Goal: Task Accomplishment & Management: Manage account settings

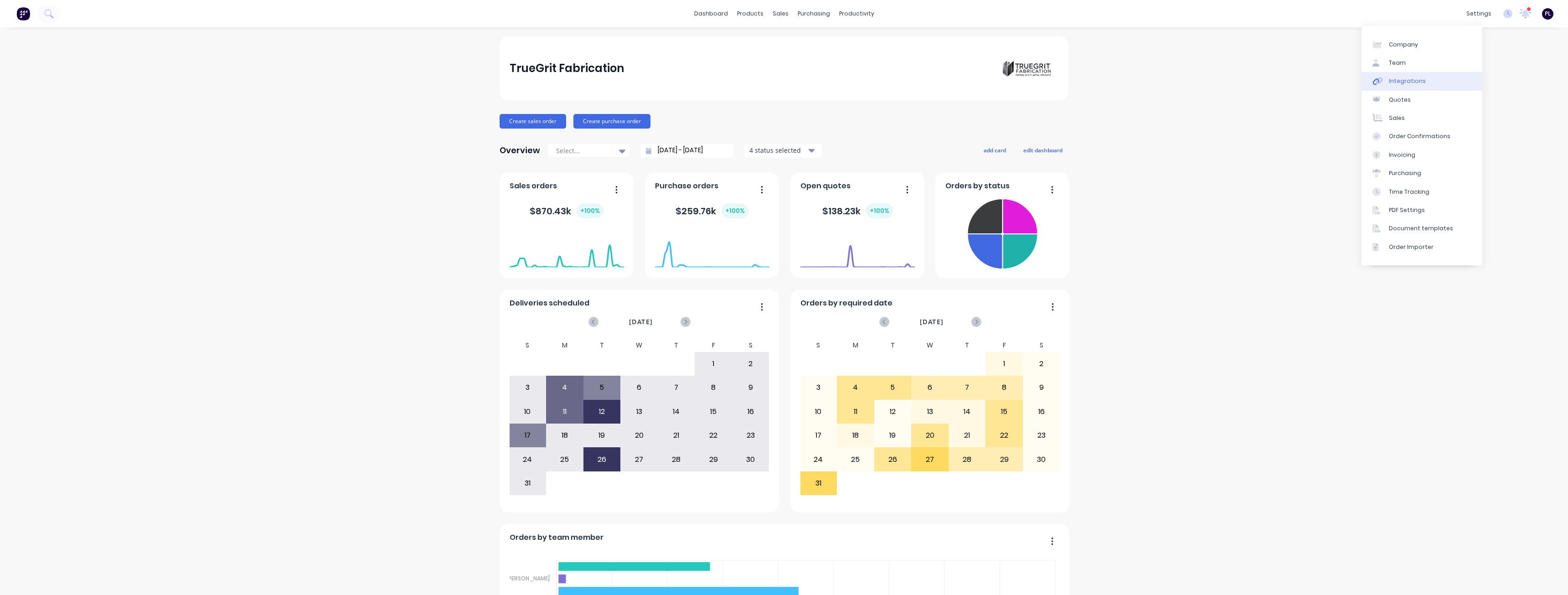
click at [1407, 84] on div "Integrations" at bounding box center [1407, 81] width 37 height 8
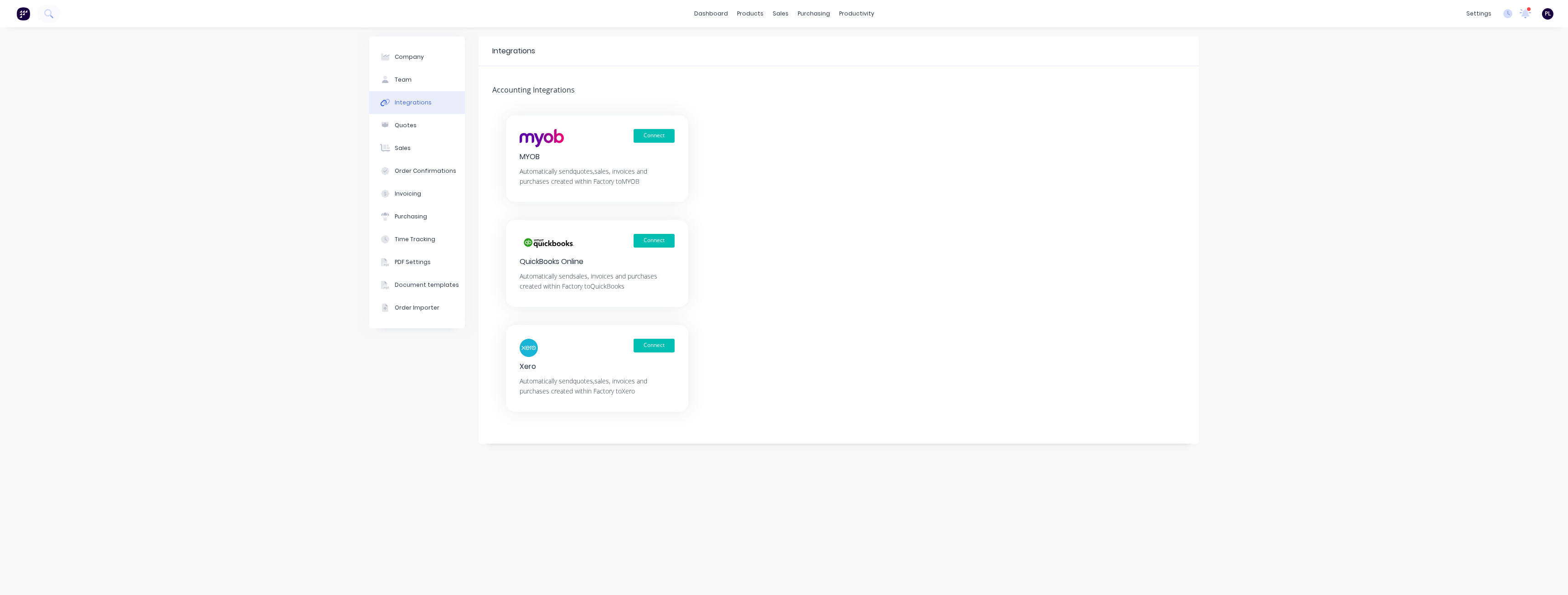
click at [296, 494] on div "Company Team Integrations Quotes Sales Order Confirmations Invoicing Purchasing…" at bounding box center [784, 311] width 1568 height 568
click at [653, 354] on div "Connect" at bounding box center [597, 348] width 155 height 18
click at [657, 349] on button "Connect" at bounding box center [654, 345] width 41 height 13
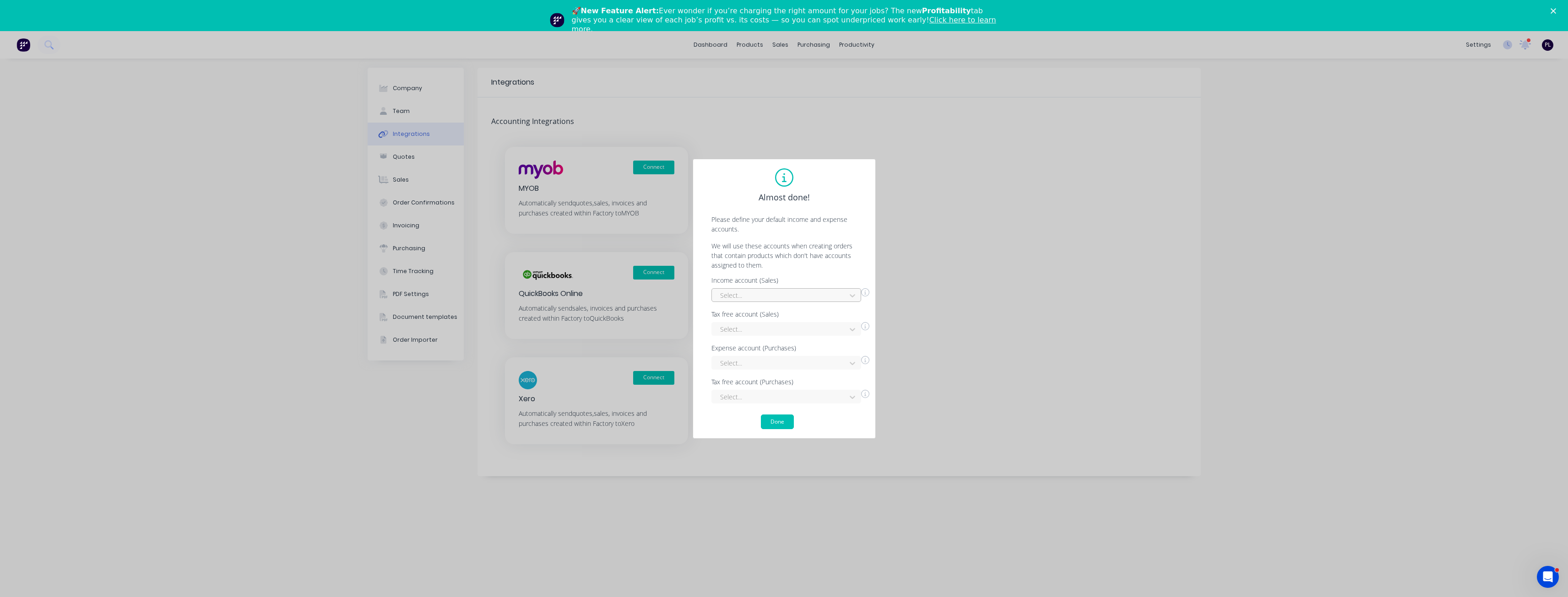
click at [764, 299] on div at bounding box center [780, 295] width 122 height 12
click at [748, 348] on div "Sales" at bounding box center [786, 350] width 150 height 17
click at [749, 323] on div "Select..." at bounding box center [780, 329] width 128 height 13
click at [752, 348] on div "Interest Income" at bounding box center [786, 350] width 150 height 17
click at [752, 364] on div "Select..." at bounding box center [786, 363] width 150 height 13
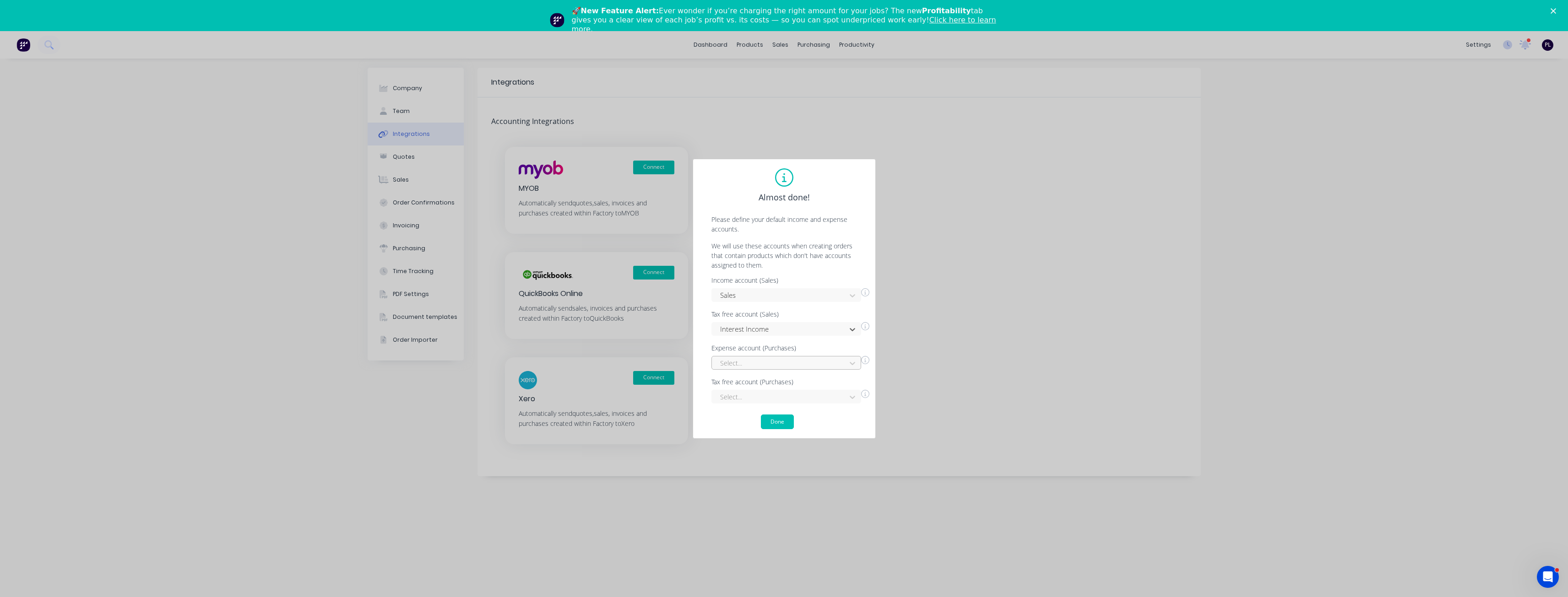
scroll to position [72, 0]
click at [759, 381] on div "Cost of Goods Sold" at bounding box center [786, 379] width 150 height 17
click at [749, 397] on div "Select..." at bounding box center [786, 397] width 150 height 13
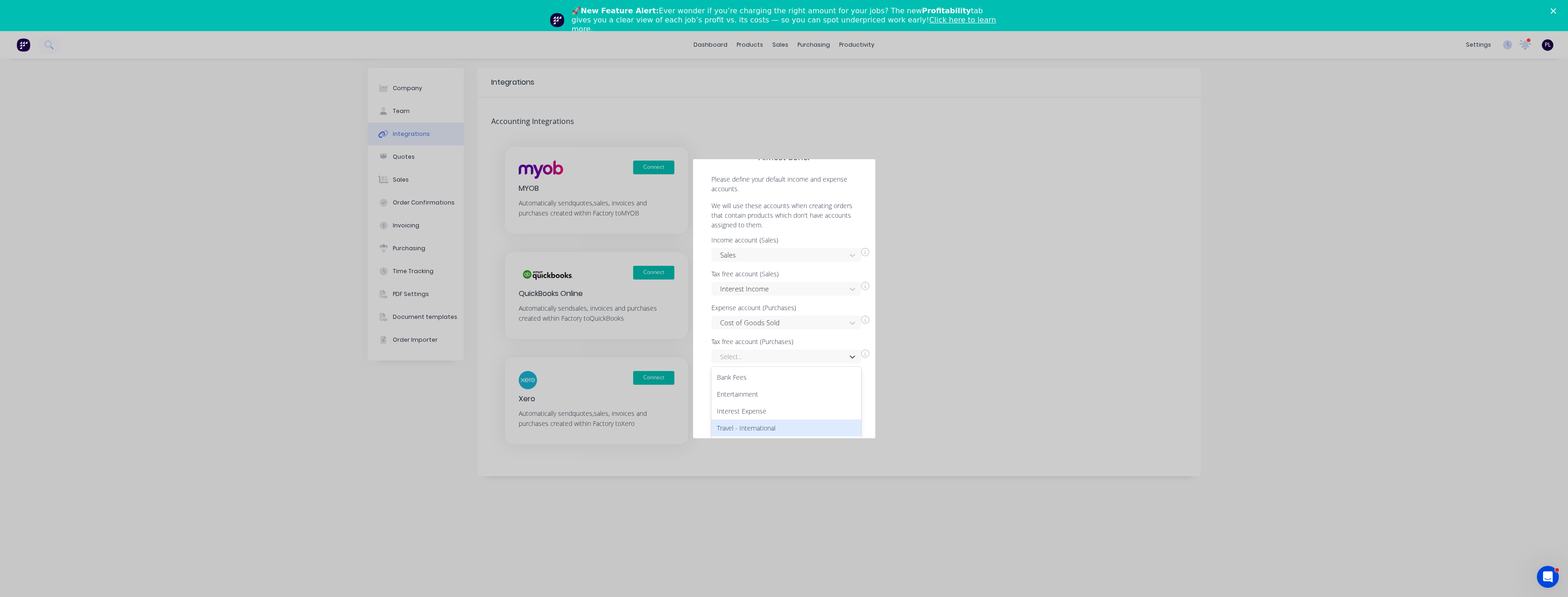
click at [749, 423] on div "Travel - International" at bounding box center [786, 428] width 150 height 17
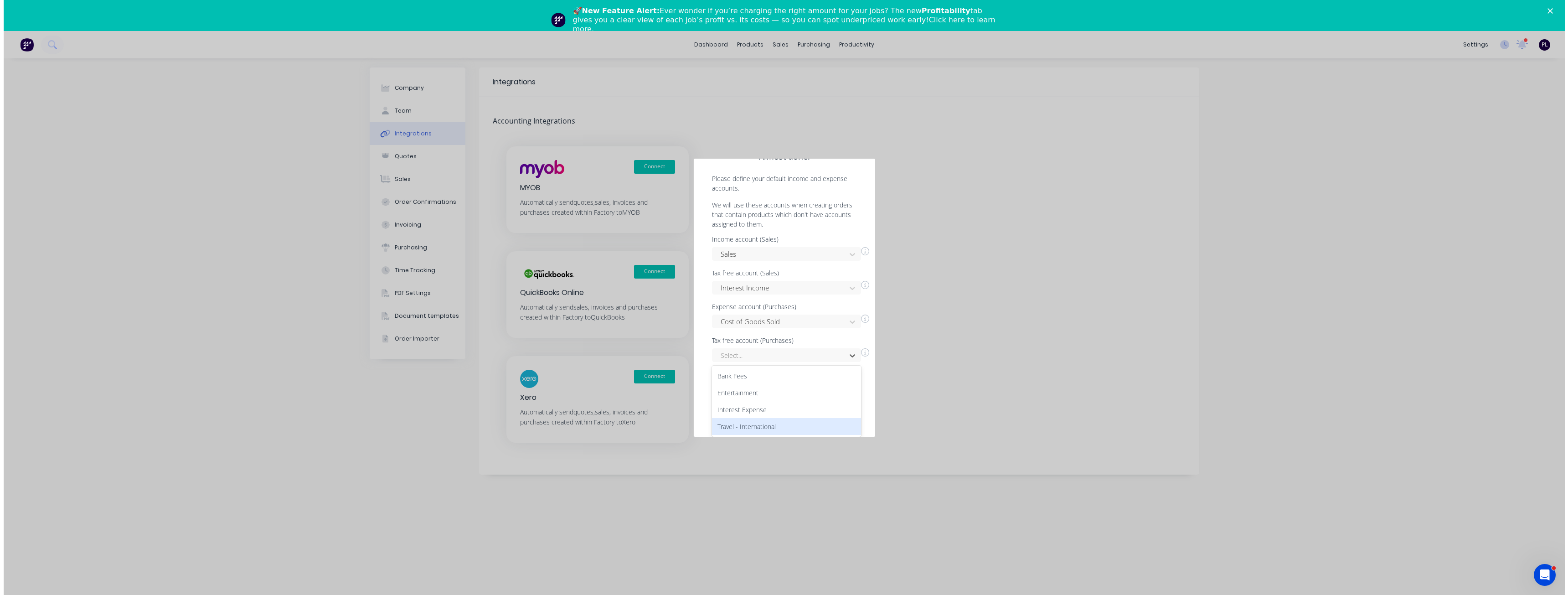
scroll to position [0, 0]
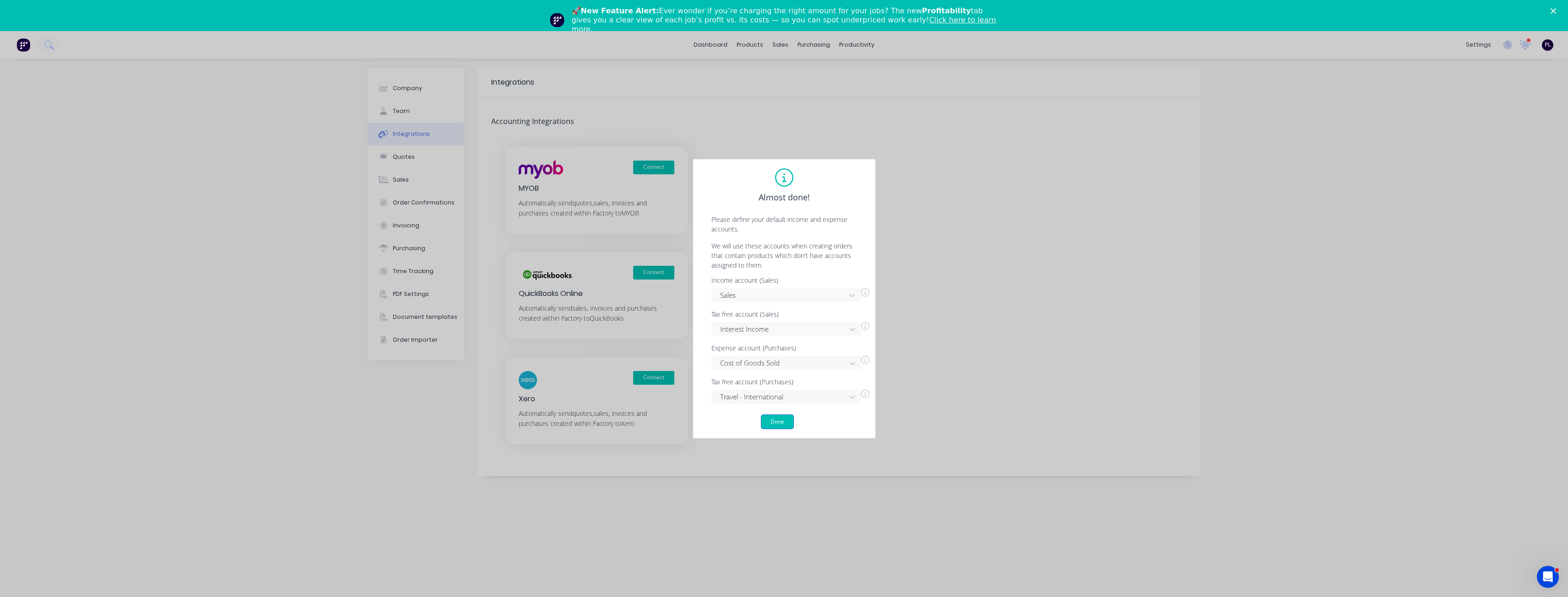
click at [780, 422] on button "Done" at bounding box center [778, 422] width 33 height 15
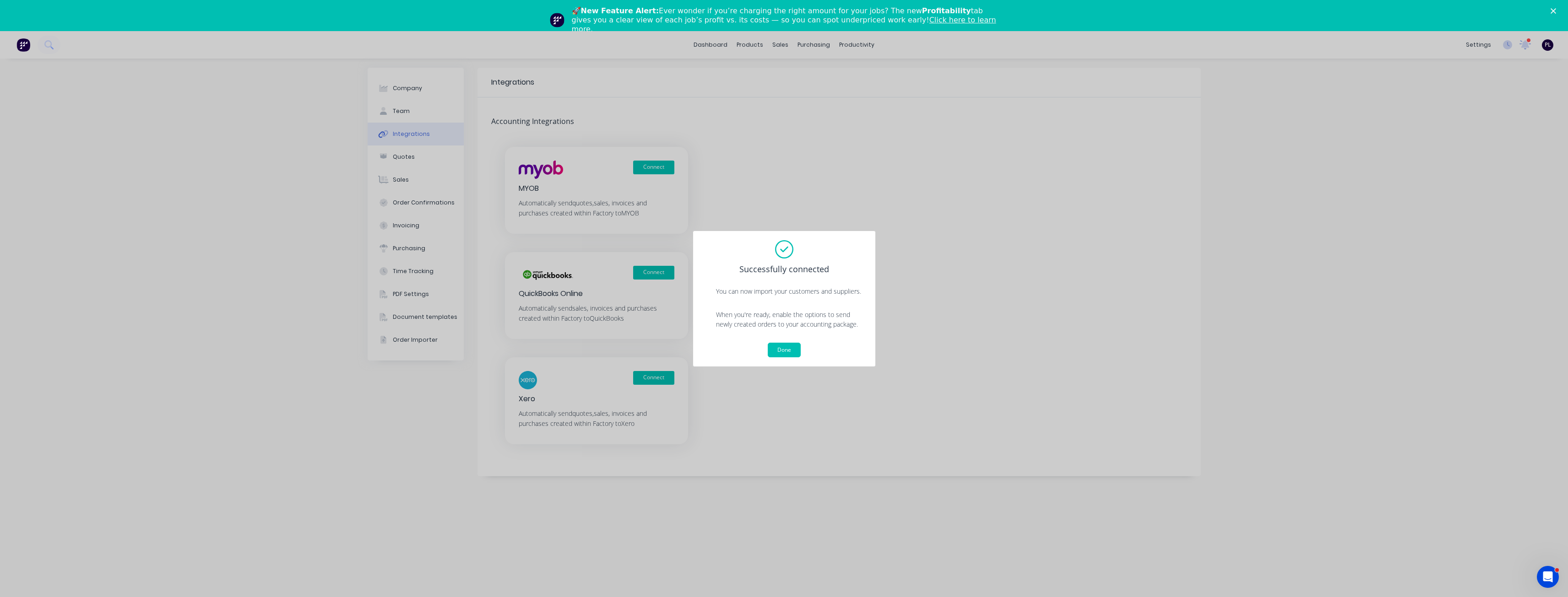
click at [789, 349] on button "Done" at bounding box center [784, 350] width 33 height 15
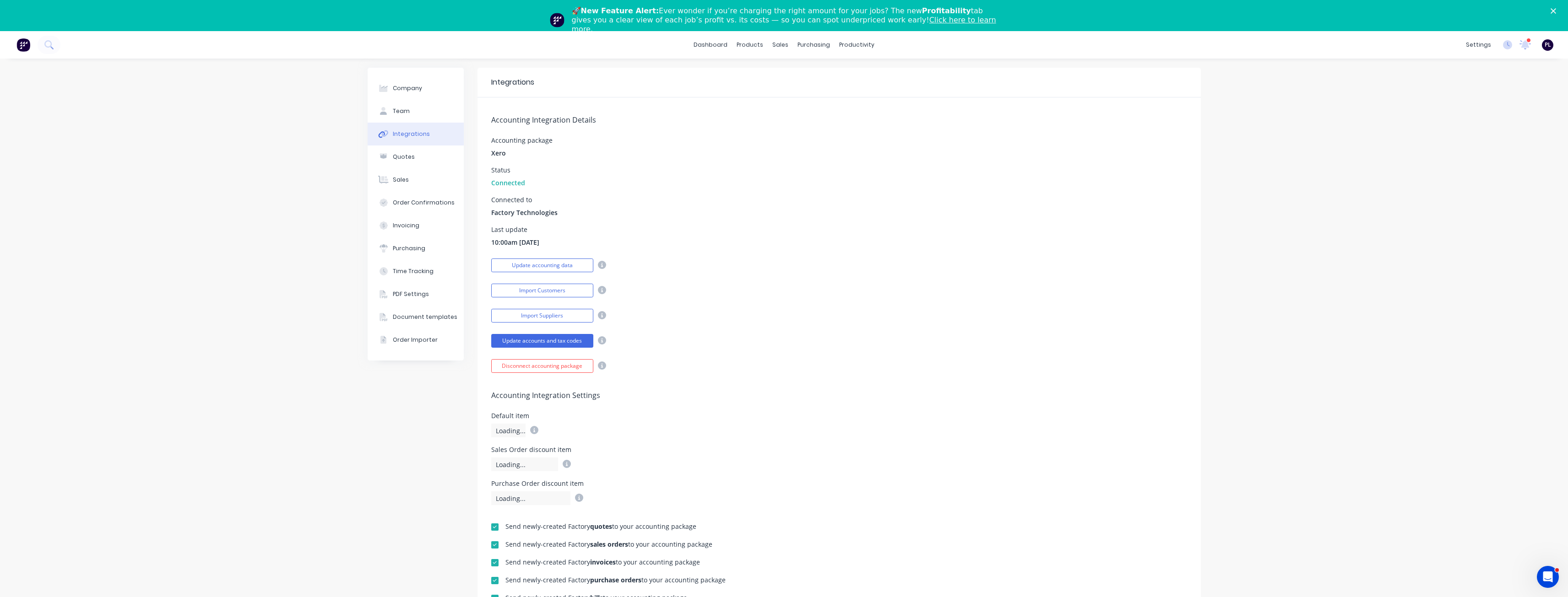
click at [1556, 13] on icon "Close" at bounding box center [1553, 10] width 6 height 5
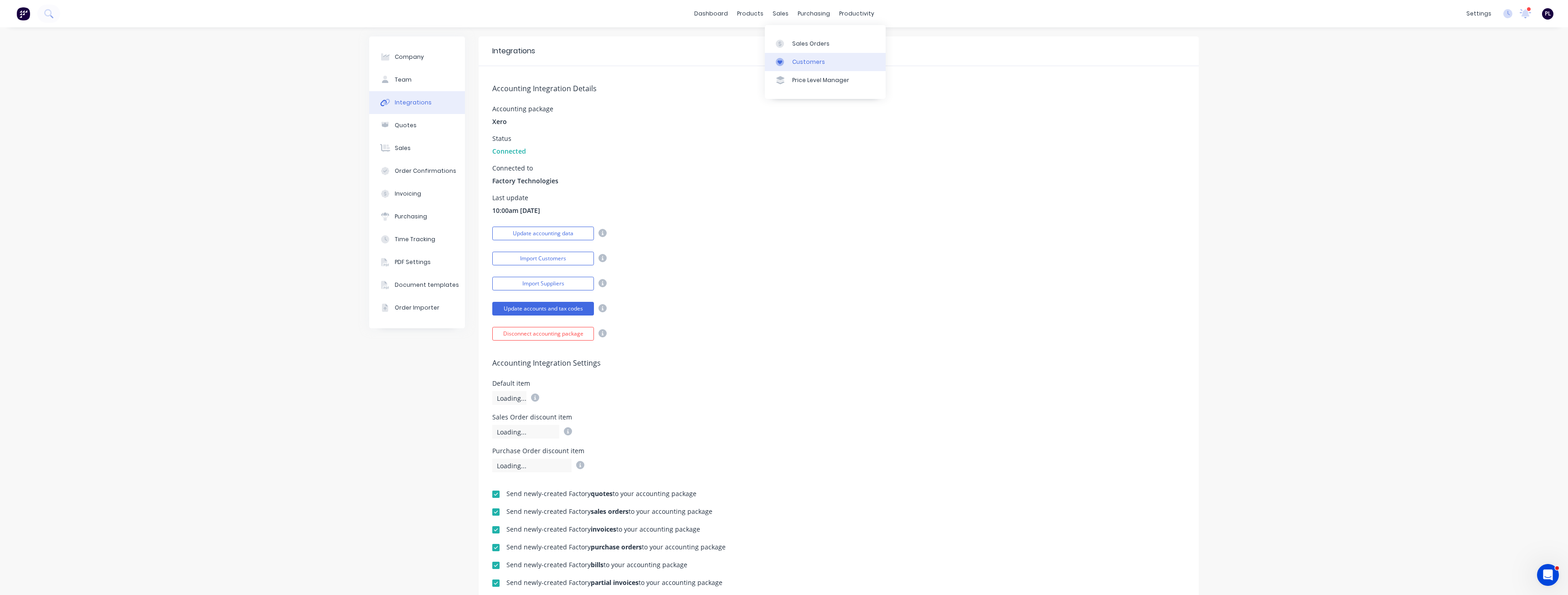
click at [807, 63] on div "Customers" at bounding box center [808, 62] width 33 height 8
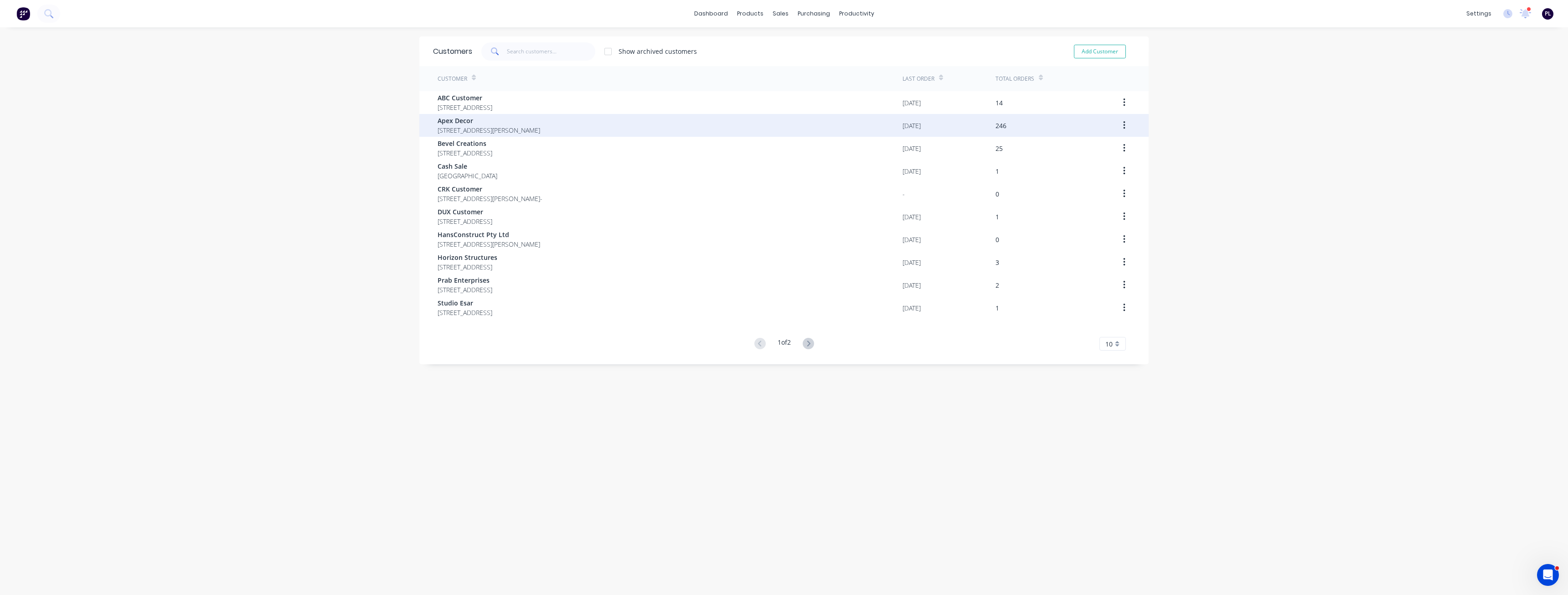
click at [603, 120] on div "Apex Decor [STREET_ADDRESS][PERSON_NAME]" at bounding box center [670, 125] width 465 height 23
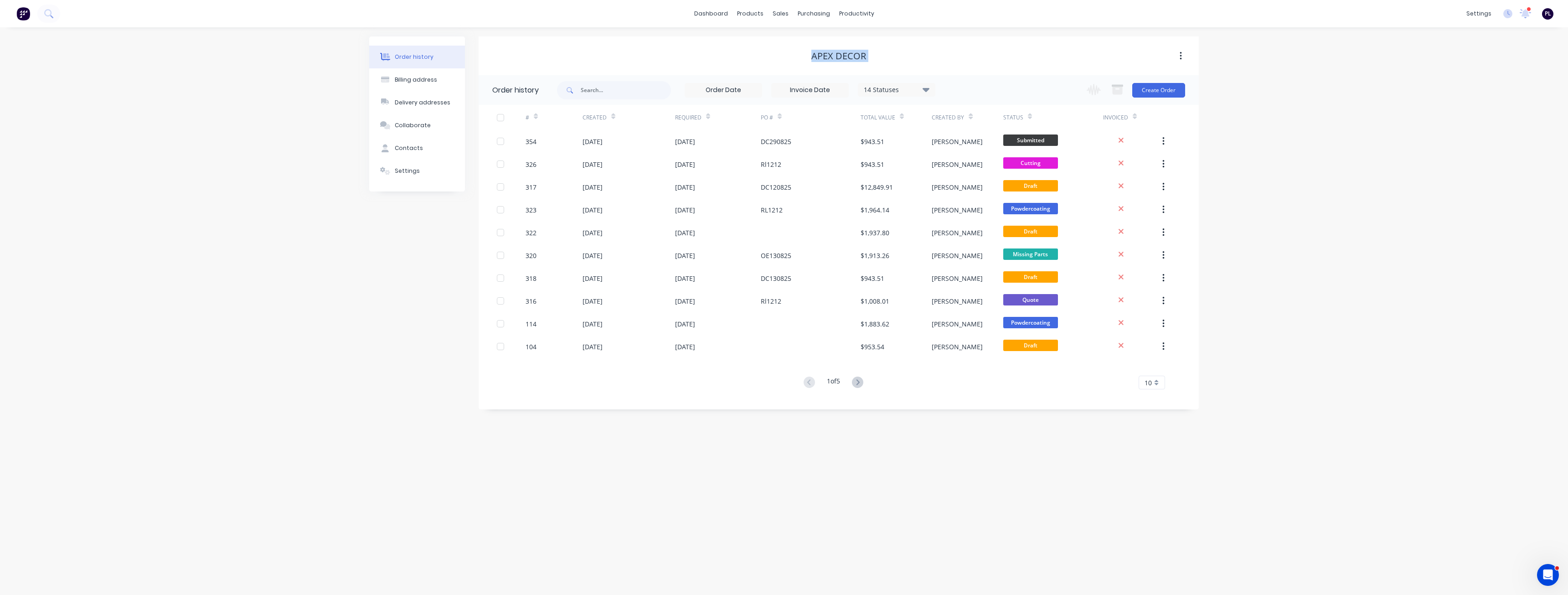
drag, startPoint x: 884, startPoint y: 63, endPoint x: 807, endPoint y: 60, distance: 77.1
click at [807, 60] on div "Apex Decor" at bounding box center [838, 56] width 720 height 16
click at [756, 55] on div "Apex Decor" at bounding box center [838, 56] width 720 height 11
click at [429, 175] on button "Settings" at bounding box center [417, 171] width 96 height 23
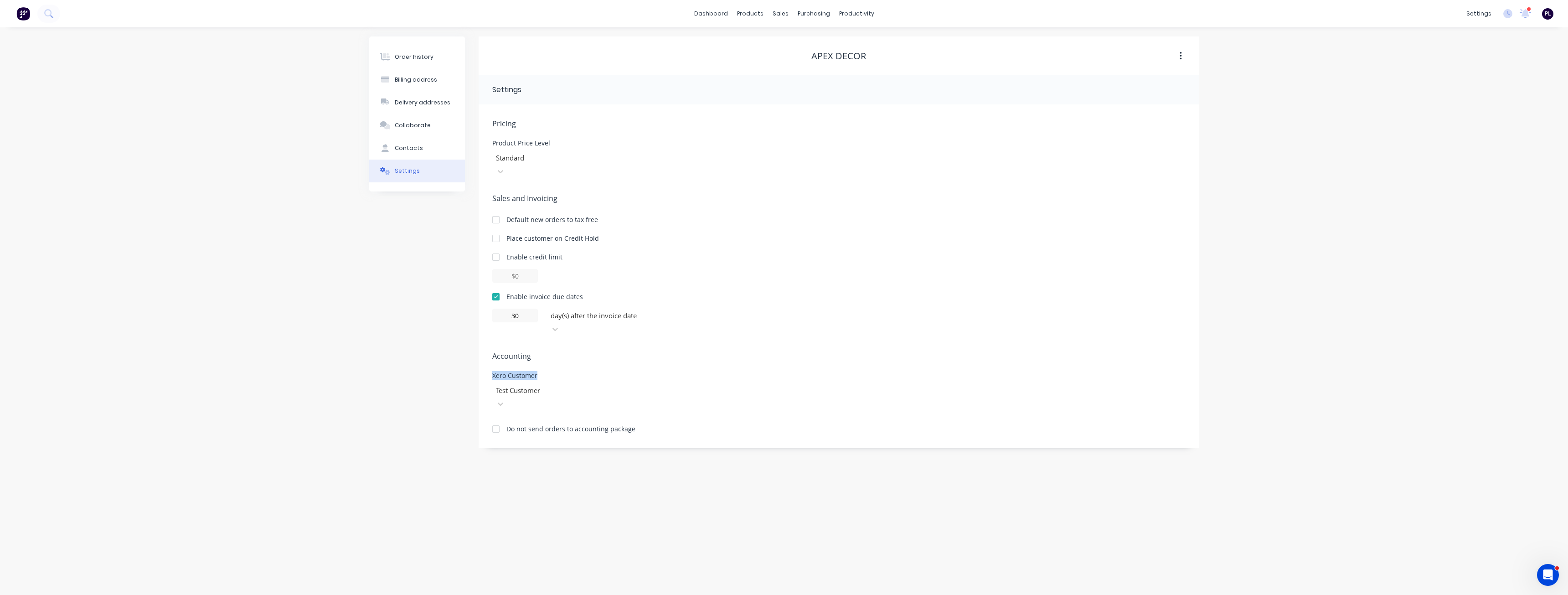
drag, startPoint x: 488, startPoint y: 350, endPoint x: 538, endPoint y: 349, distance: 50.0
click at [538, 349] on div "Pricing Product Price Level Standard Sales and Invoicing Default new orders to …" at bounding box center [838, 276] width 720 height 344
click at [491, 347] on div "Pricing Product Price Level Standard Sales and Invoicing Default new orders to …" at bounding box center [838, 276] width 720 height 344
click at [496, 373] on div "Xero Customer" at bounding box center [561, 376] width 137 height 6
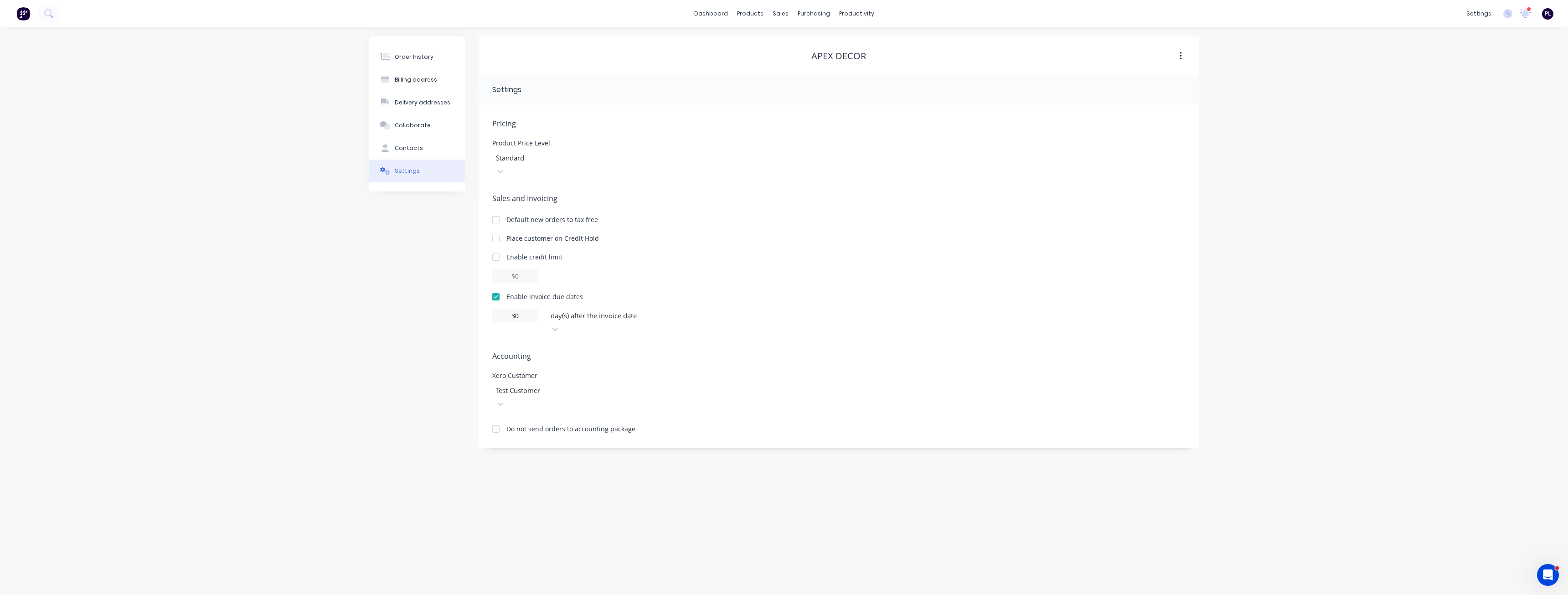
click at [555, 373] on div "Xero Customer" at bounding box center [561, 376] width 137 height 6
click at [620, 385] on div at bounding box center [561, 390] width 131 height 12
click at [701, 371] on div "Pricing Product Price Level Standard Sales and Invoicing Default new orders to …" at bounding box center [839, 283] width 693 height 330
drag, startPoint x: 810, startPoint y: 57, endPoint x: 865, endPoint y: 57, distance: 55.0
click at [865, 57] on div "Apex Decor" at bounding box center [838, 56] width 720 height 11
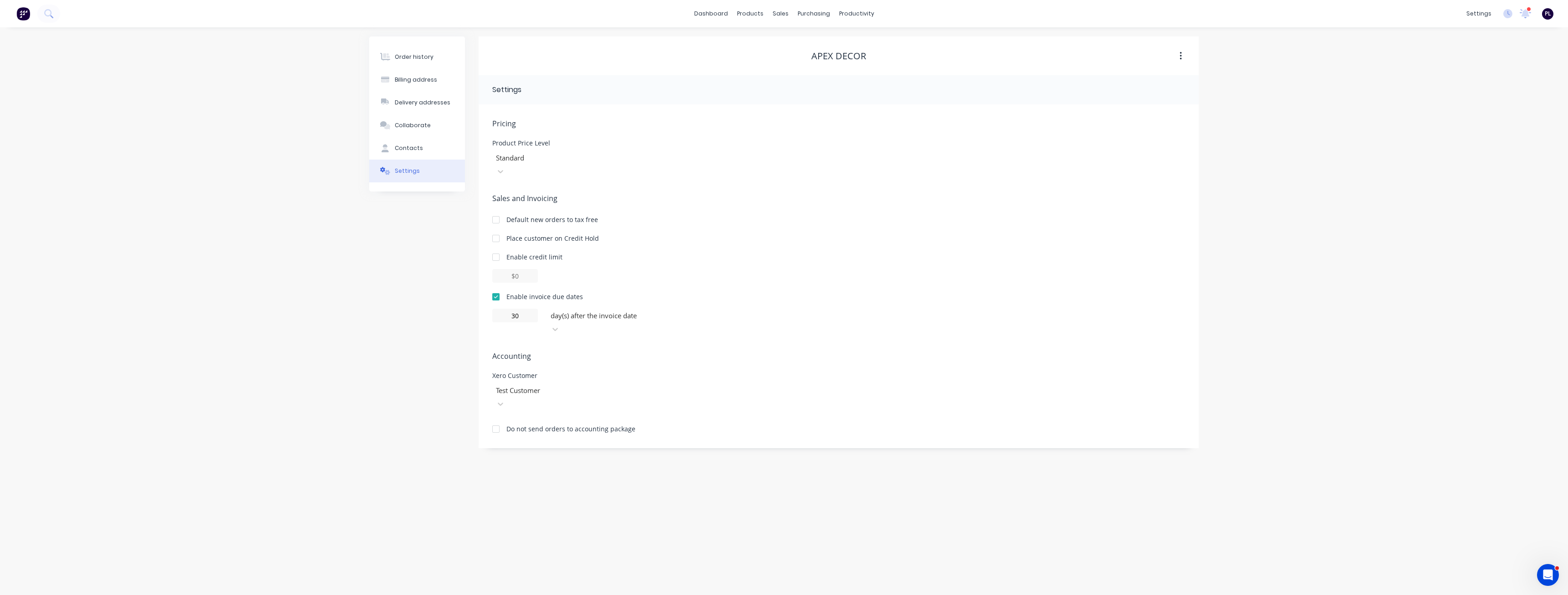
click at [671, 342] on div "Pricing Product Price Level Standard Sales and Invoicing Default new orders to …" at bounding box center [839, 283] width 693 height 330
click at [1437, 84] on link "Integrations" at bounding box center [1435, 80] width 121 height 18
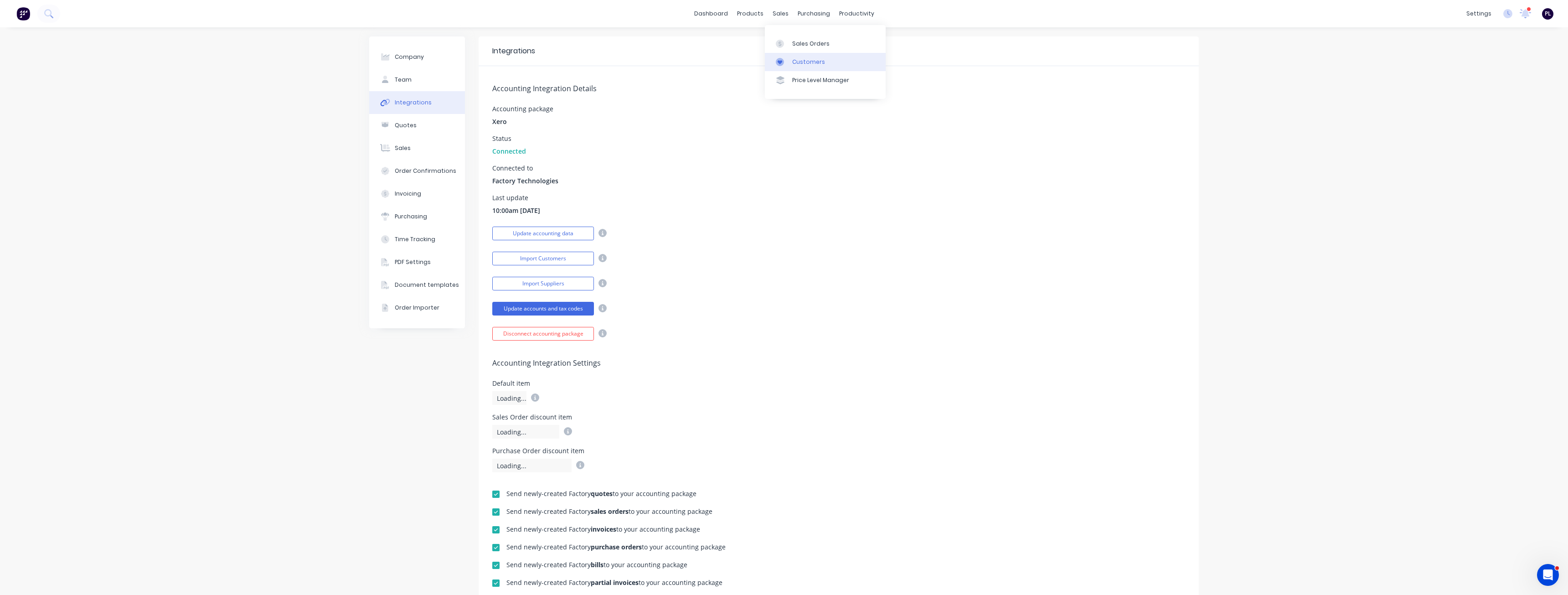
click at [796, 62] on div "Customers" at bounding box center [808, 62] width 33 height 8
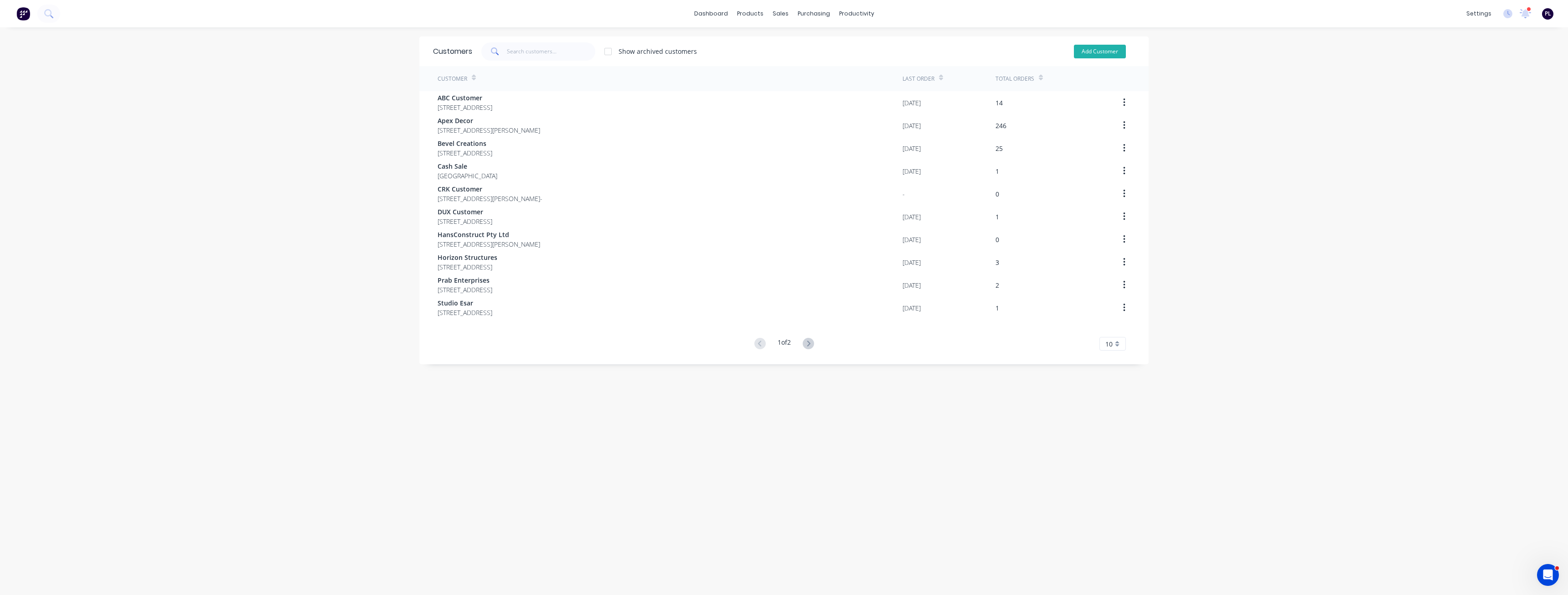
click at [1097, 55] on button "Add Customer" at bounding box center [1099, 51] width 52 height 13
select select "AU"
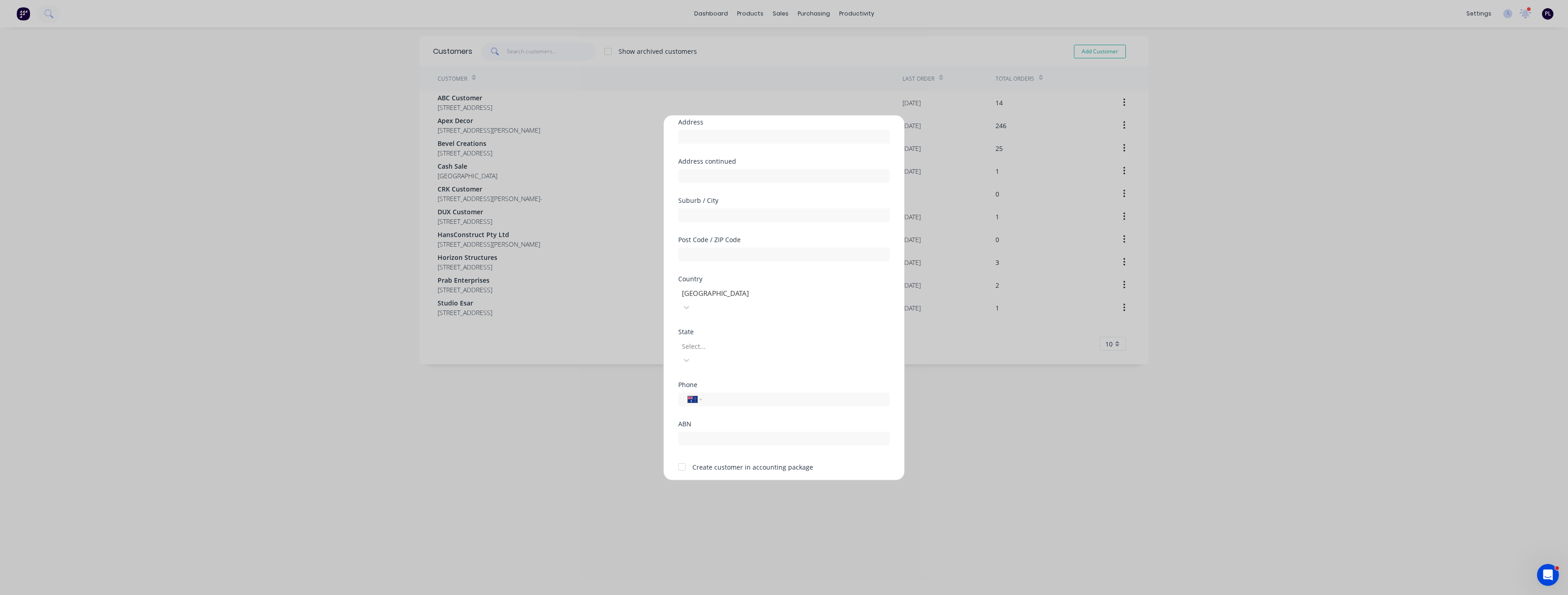
scroll to position [80, 0]
drag, startPoint x: 694, startPoint y: 432, endPoint x: 805, endPoint y: 435, distance: 111.0
click at [805, 456] on div "Create customer in accounting package" at bounding box center [752, 461] width 121 height 10
click at [705, 481] on div "Save Cancel" at bounding box center [783, 488] width 211 height 15
click at [810, 481] on button "Cancel" at bounding box center [813, 488] width 50 height 15
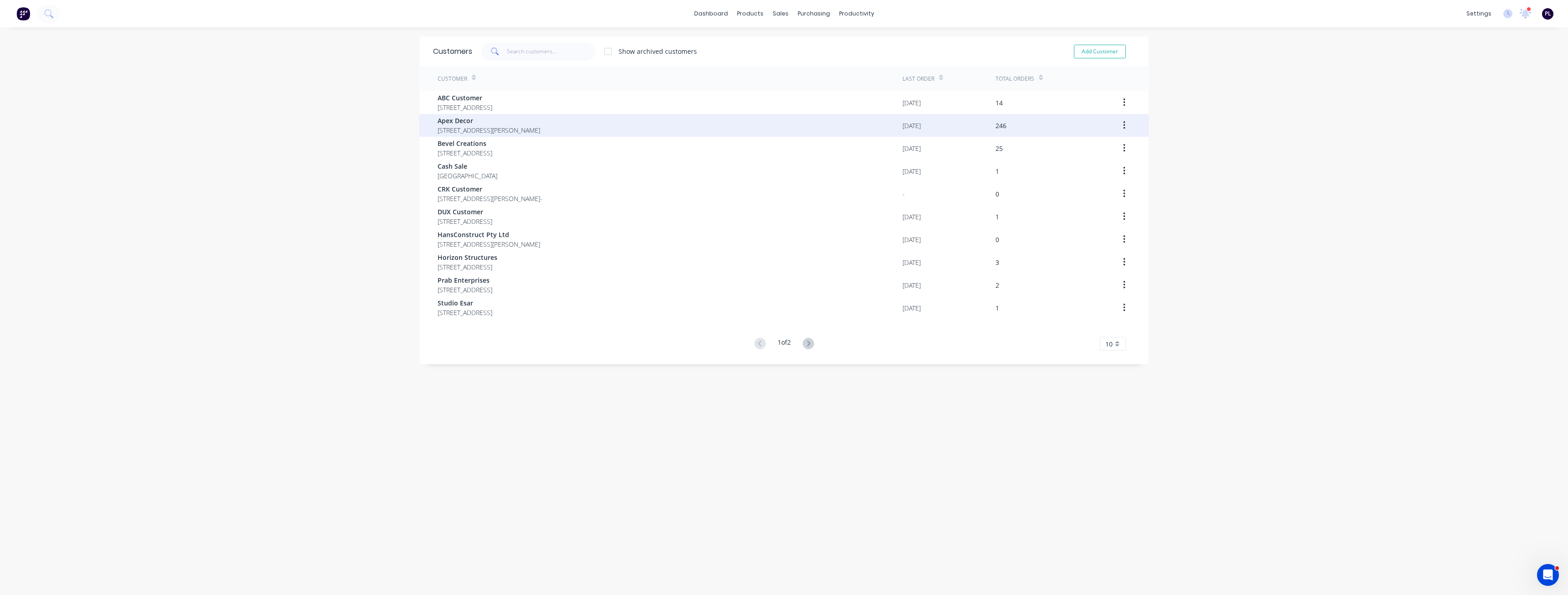
click at [505, 132] on span "[STREET_ADDRESS][PERSON_NAME]" at bounding box center [489, 130] width 102 height 10
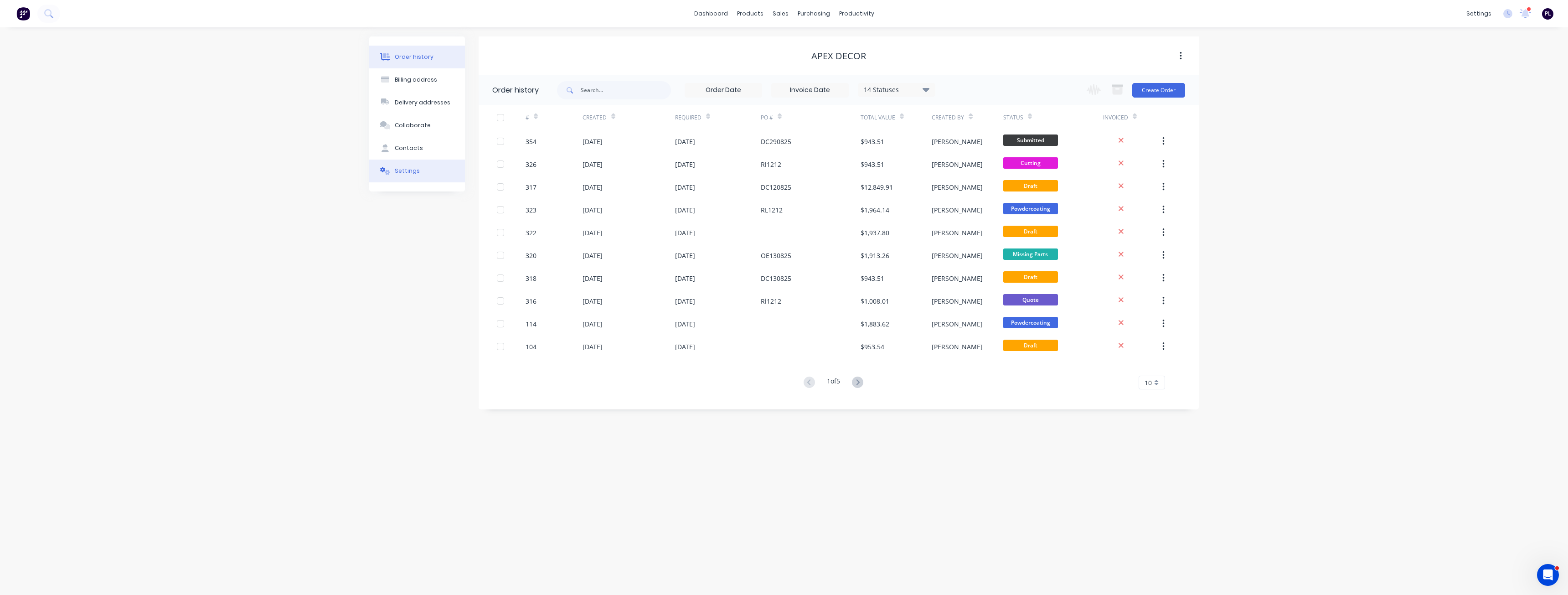
click at [407, 168] on div "Settings" at bounding box center [407, 171] width 25 height 8
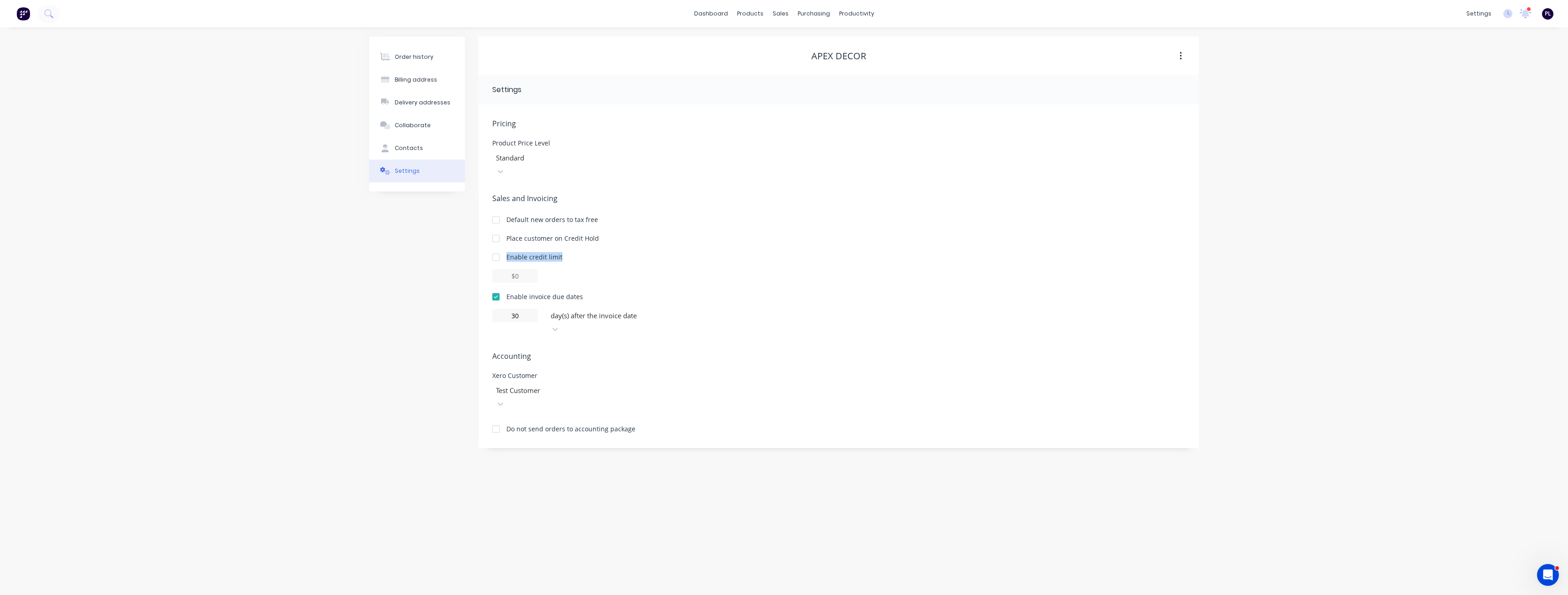
drag, startPoint x: 565, startPoint y: 244, endPoint x: 502, endPoint y: 242, distance: 63.0
click at [502, 252] on div "Enable credit limit" at bounding box center [839, 257] width 693 height 10
click at [569, 252] on div "Enable credit limit" at bounding box center [839, 257] width 693 height 10
drag, startPoint x: 520, startPoint y: 225, endPoint x: 612, endPoint y: 227, distance: 92.0
click at [612, 233] on div "Place customer on Credit Hold" at bounding box center [839, 238] width 693 height 10
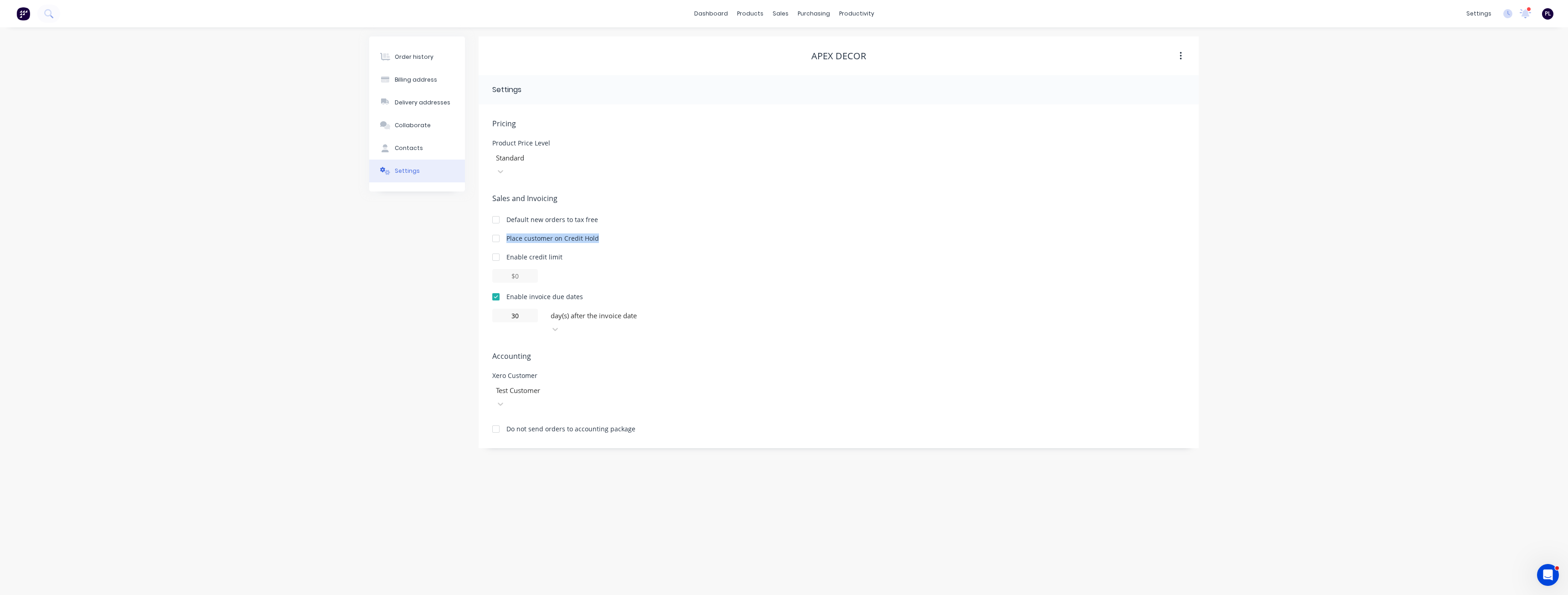
click at [596, 233] on div "Place customer on Credit Hold" at bounding box center [553, 238] width 93 height 10
drag, startPoint x: 571, startPoint y: 243, endPoint x: 505, endPoint y: 243, distance: 66.0
click at [505, 252] on div "Enable credit limit" at bounding box center [839, 257] width 693 height 10
click at [545, 252] on div "Enable credit limit" at bounding box center [534, 257] width 56 height 10
click at [625, 252] on div "Enable credit limit" at bounding box center [839, 257] width 693 height 10
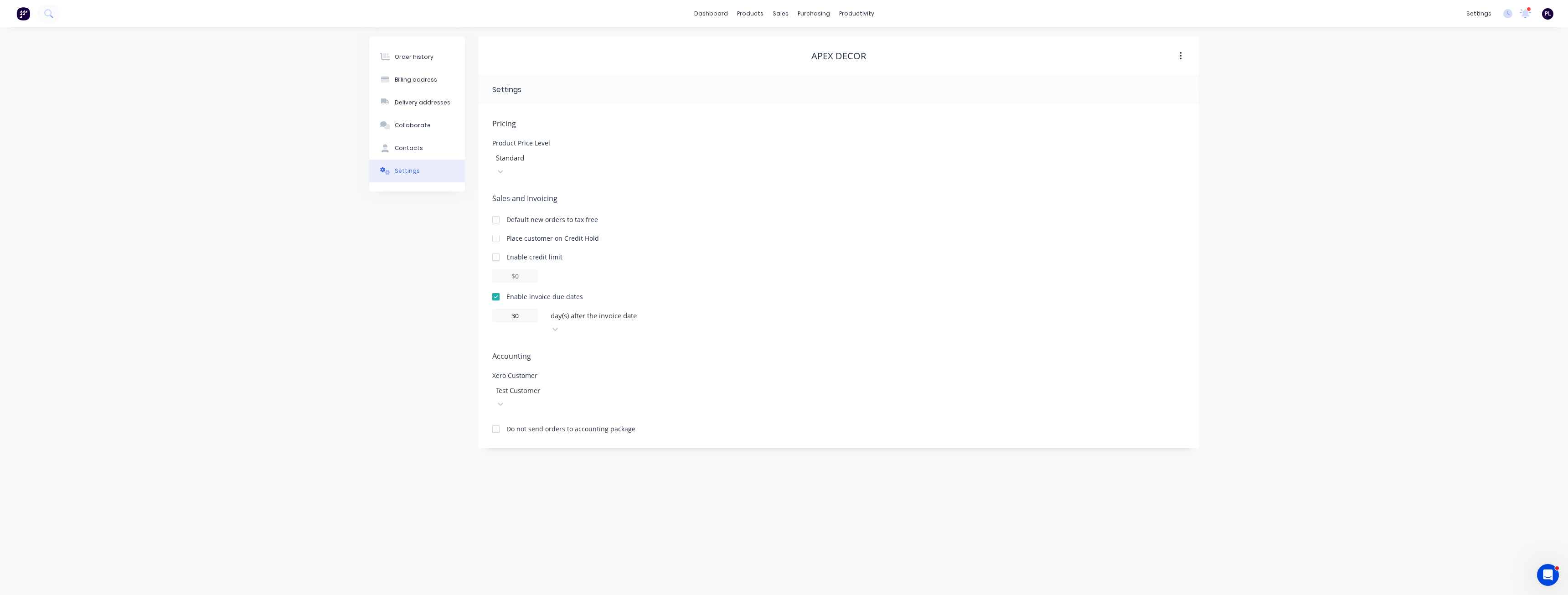
click at [498, 248] on div at bounding box center [496, 257] width 18 height 18
click at [519, 269] on input "$0.00" at bounding box center [515, 276] width 46 height 13
click at [525, 269] on input "$0.00" at bounding box center [515, 276] width 46 height 13
type input "$10.00"
click at [605, 269] on div "$10.00" at bounding box center [839, 276] width 693 height 13
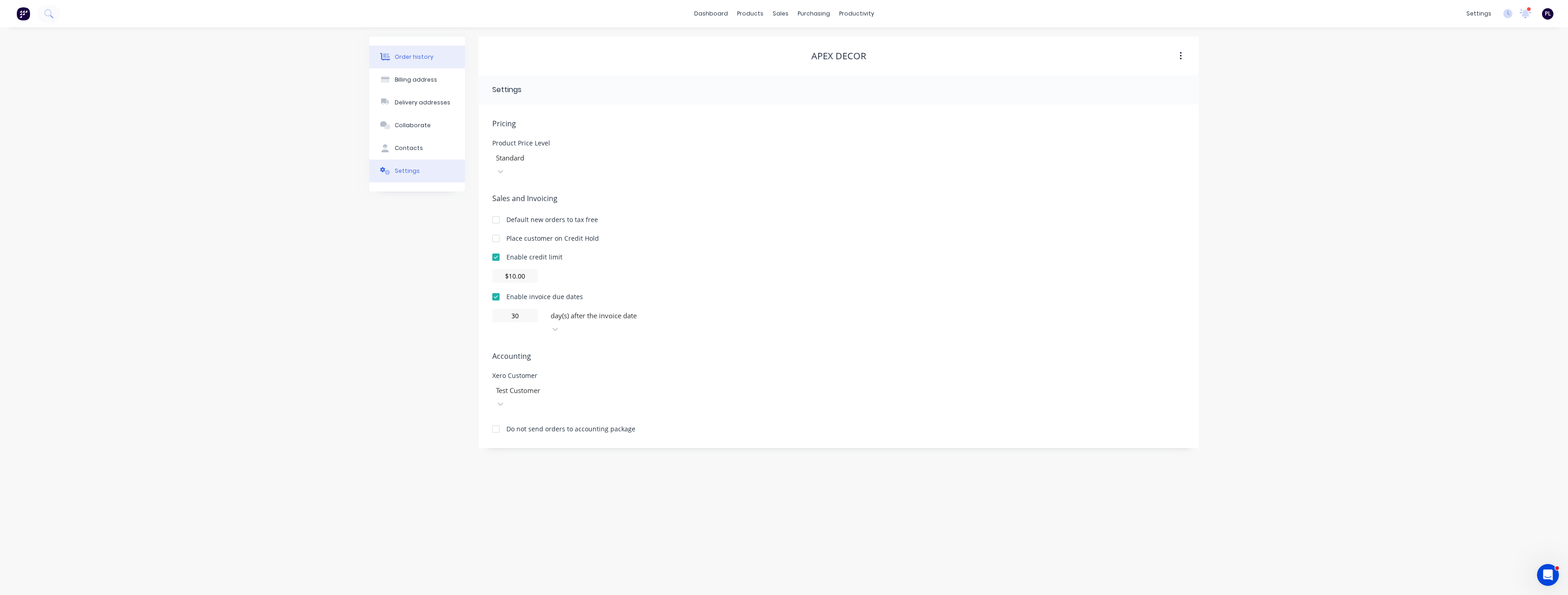
click at [410, 65] on button "Order history" at bounding box center [417, 57] width 96 height 23
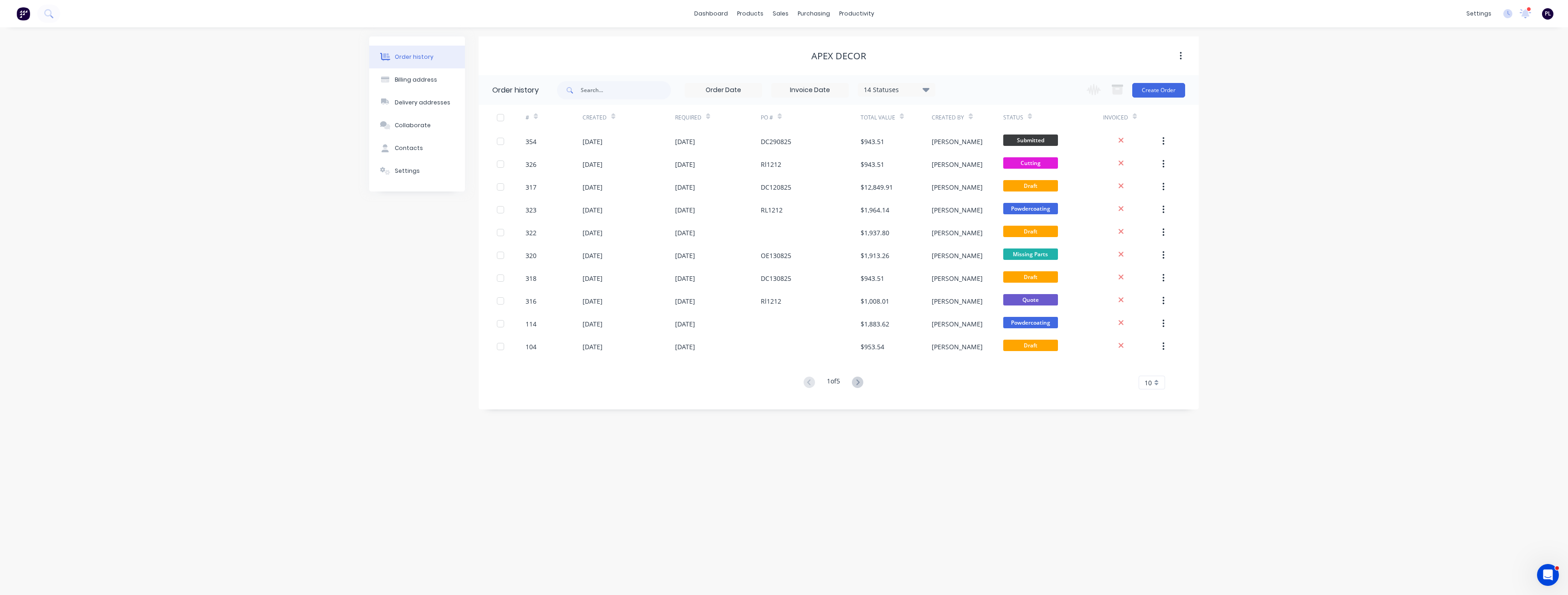
click at [1220, 153] on div "Order history Billing address Delivery addresses Collaborate Contacts Settings …" at bounding box center [784, 311] width 1568 height 568
click at [1161, 94] on button "Create Order" at bounding box center [1158, 90] width 53 height 15
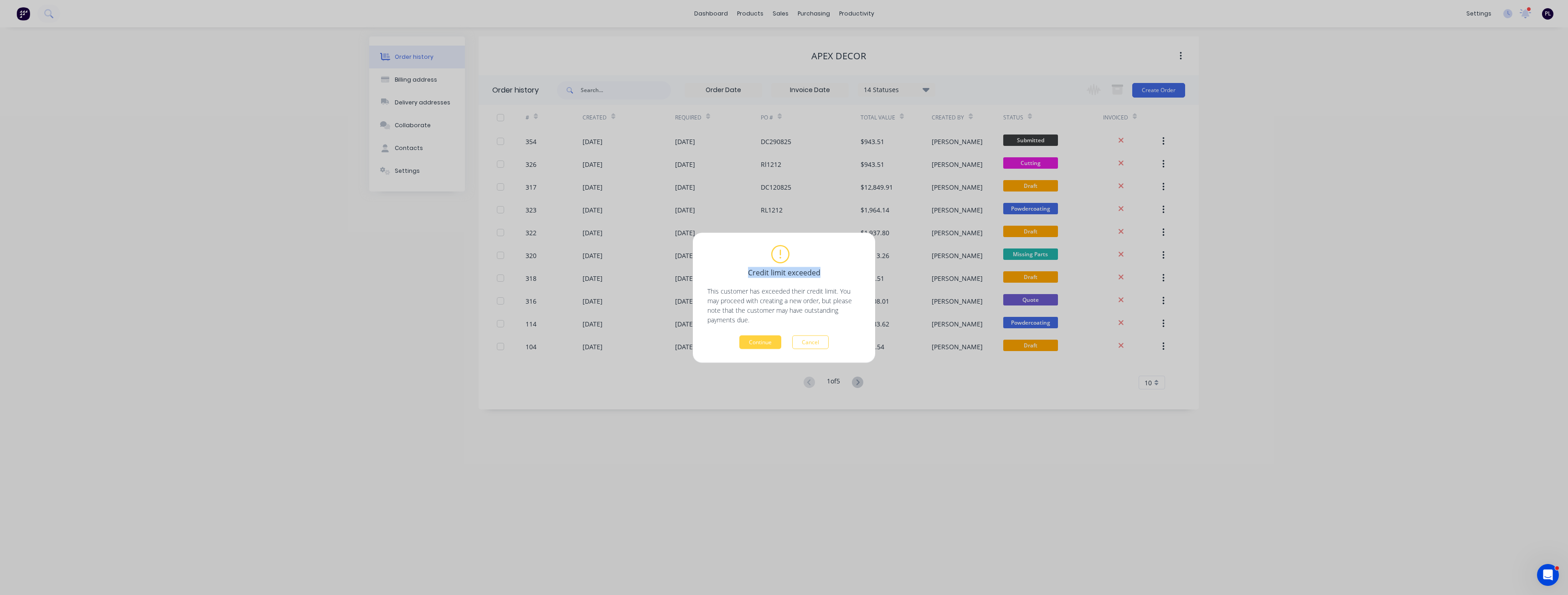
drag, startPoint x: 760, startPoint y: 268, endPoint x: 827, endPoint y: 272, distance: 67.1
click at [827, 272] on div "Credit limit exceeded" at bounding box center [784, 266] width 153 height 40
click at [753, 317] on p "This customer has exceeded their credit limit. You may proceed with creating a …" at bounding box center [784, 305] width 153 height 38
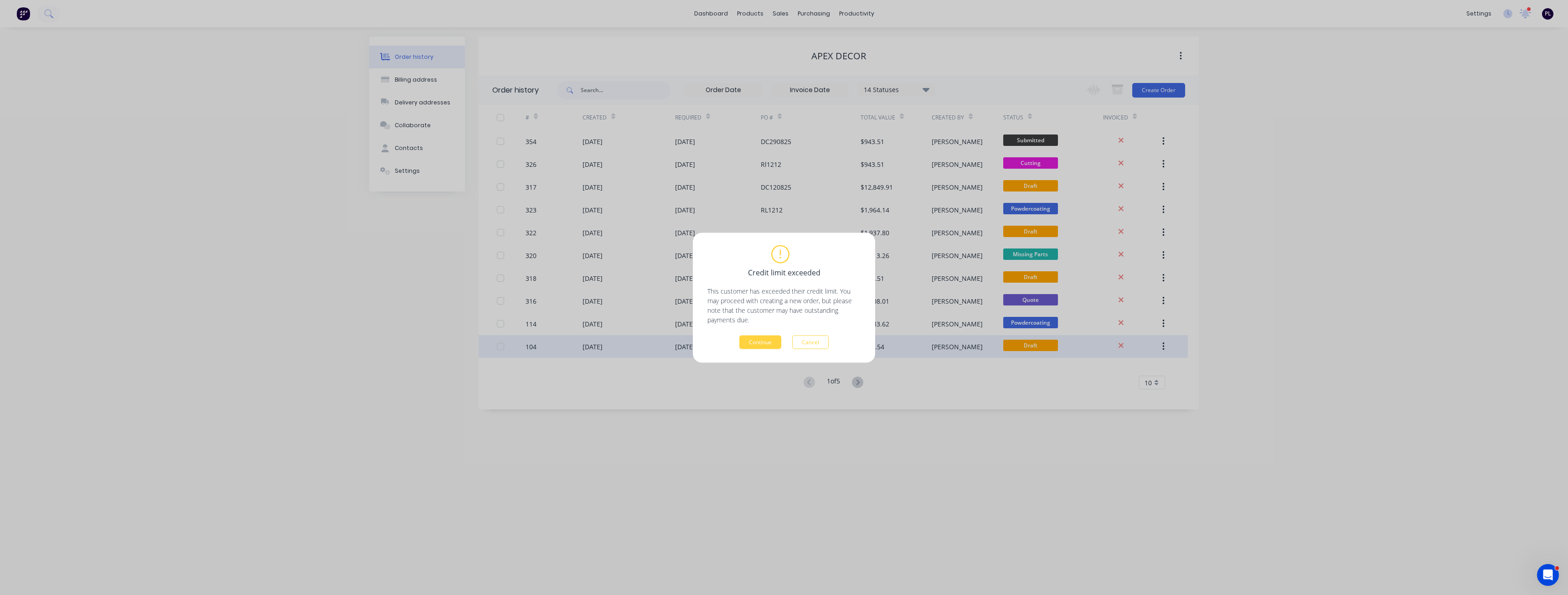
click at [810, 348] on button "Cancel" at bounding box center [810, 342] width 37 height 13
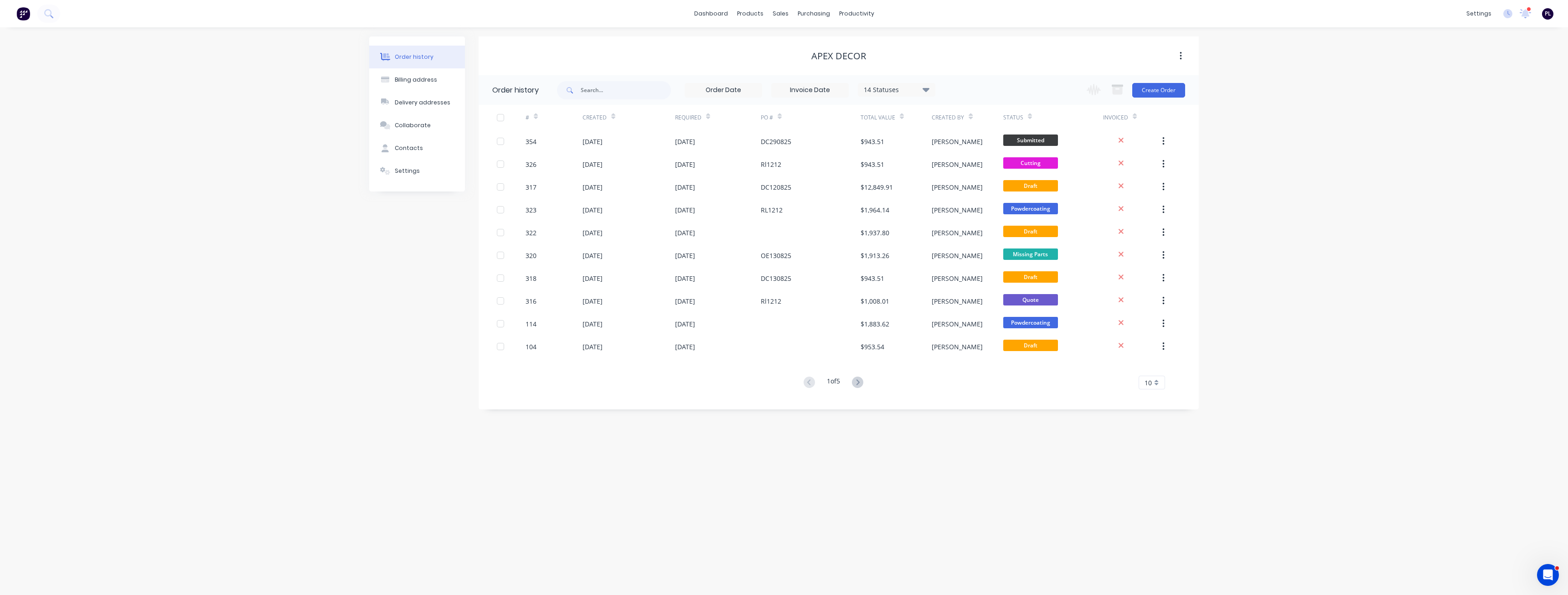
click at [765, 401] on div "Order history 14 Statuses Invoice Status Invoiced Not Invoiced Partial Order St…" at bounding box center [838, 242] width 720 height 334
click at [832, 391] on div "# Created Required PO # Total Value Created By Status Invoiced 354 [DATE] [DATE…" at bounding box center [833, 252] width 709 height 295
click at [827, 392] on div "# Created Required PO # Total Value Created By Status Invoiced 354 [DATE] [DATE…" at bounding box center [833, 252] width 709 height 295
